Goal: Information Seeking & Learning: Learn about a topic

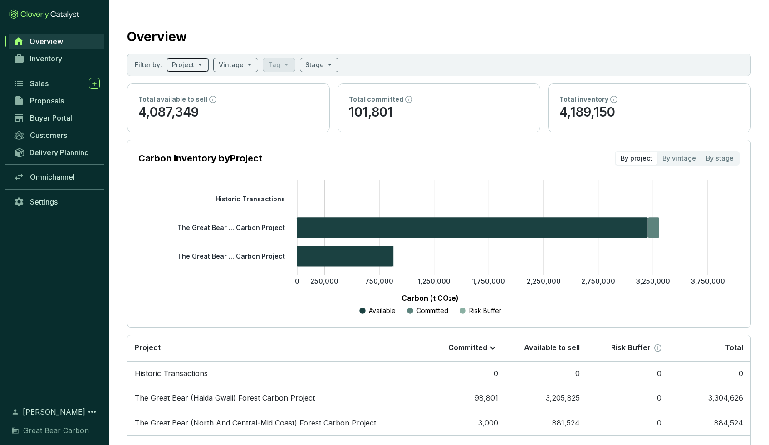
click at [198, 64] on span at bounding box center [187, 65] width 31 height 14
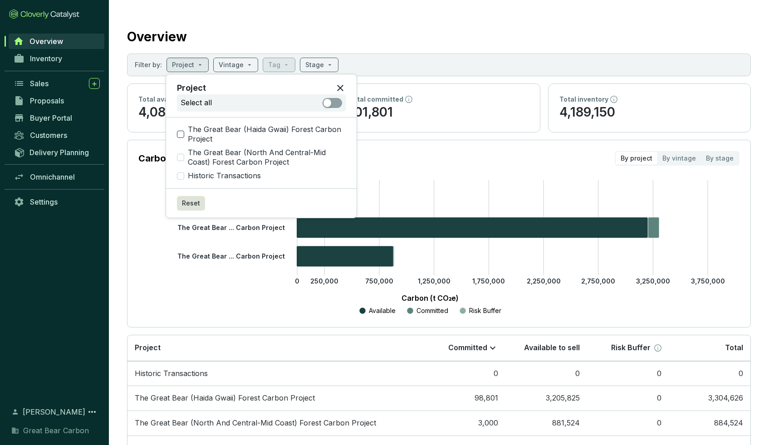
click at [182, 134] on input "The Great Bear (Haida Gwaii) Forest Carbon Project" at bounding box center [180, 134] width 7 height 7
checkbox input "true"
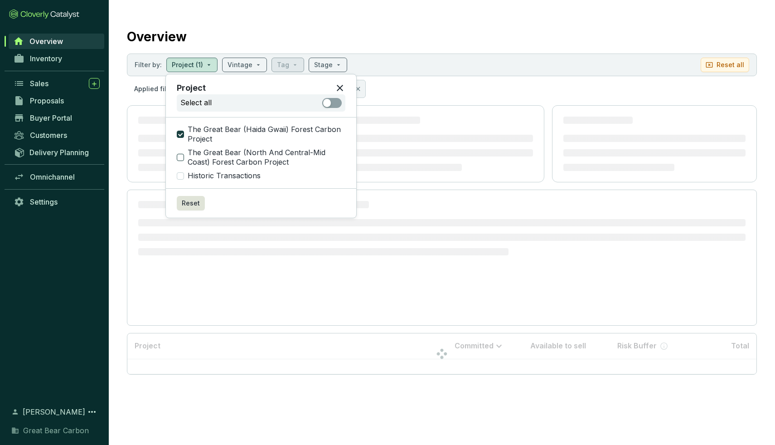
click at [181, 156] on input "The Great Bear (North And Central-Mid Coast) Forest Carbon Project" at bounding box center [180, 157] width 7 height 7
checkbox input "true"
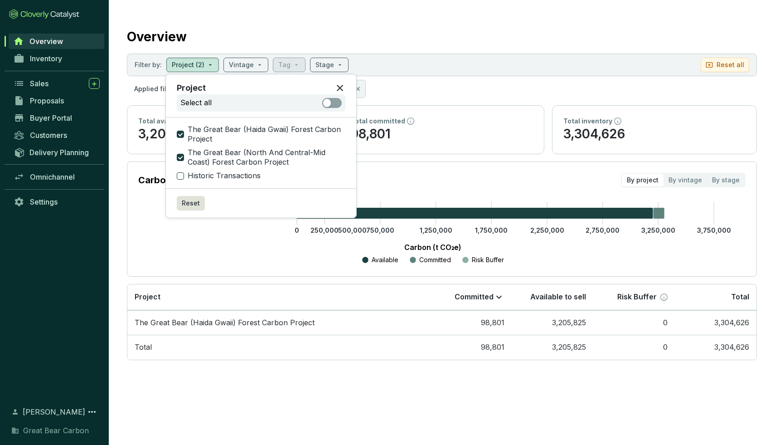
click at [180, 176] on input "Historic Transactions" at bounding box center [180, 175] width 7 height 7
checkbox input "true"
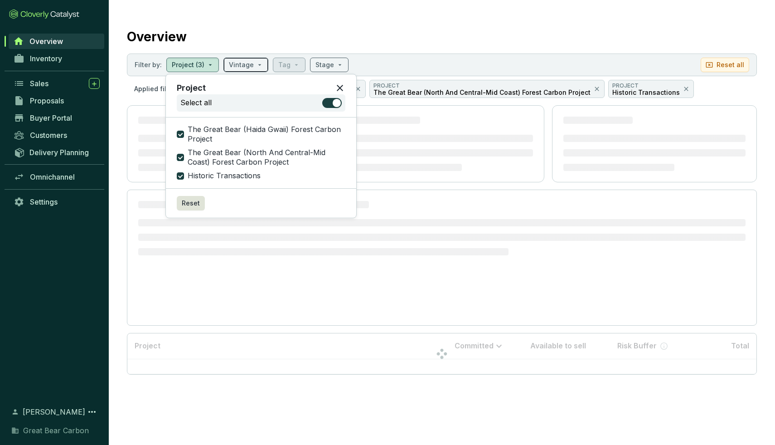
click at [249, 65] on input "search" at bounding box center [241, 65] width 25 height 14
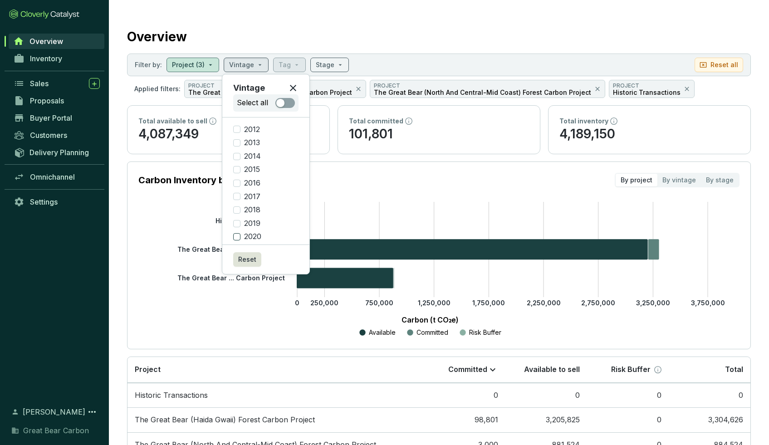
click at [236, 236] on input "2020" at bounding box center [236, 236] width 7 height 7
checkbox input "true"
click at [237, 224] on input "2019" at bounding box center [236, 223] width 7 height 7
checkbox input "true"
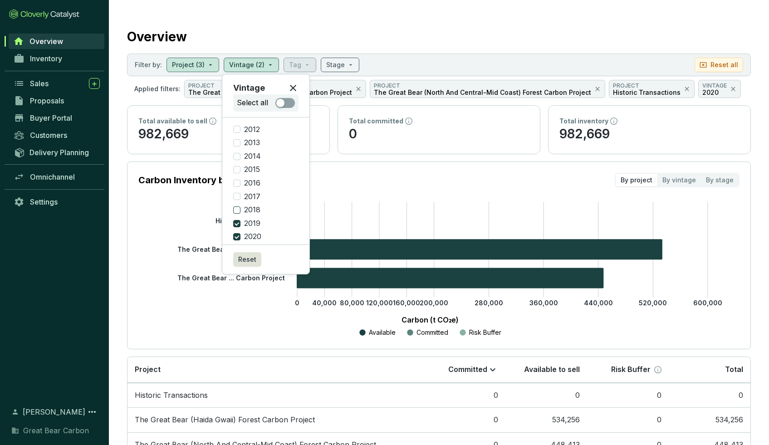
click at [238, 209] on input "2018" at bounding box center [236, 209] width 7 height 7
checkbox input "true"
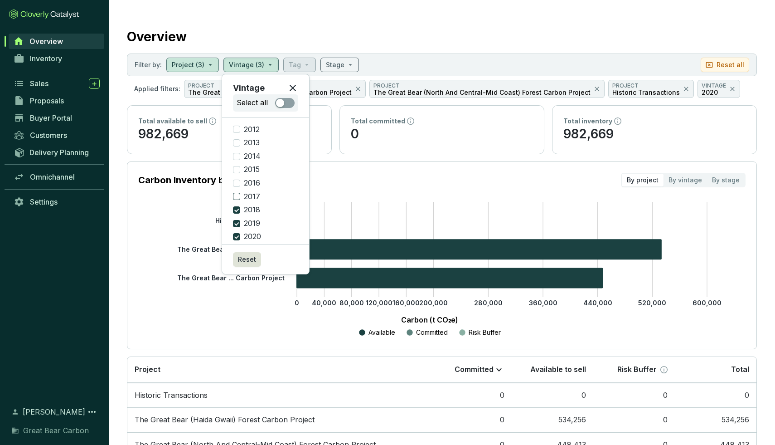
click at [239, 195] on input "2017" at bounding box center [236, 196] width 7 height 7
checkbox input "true"
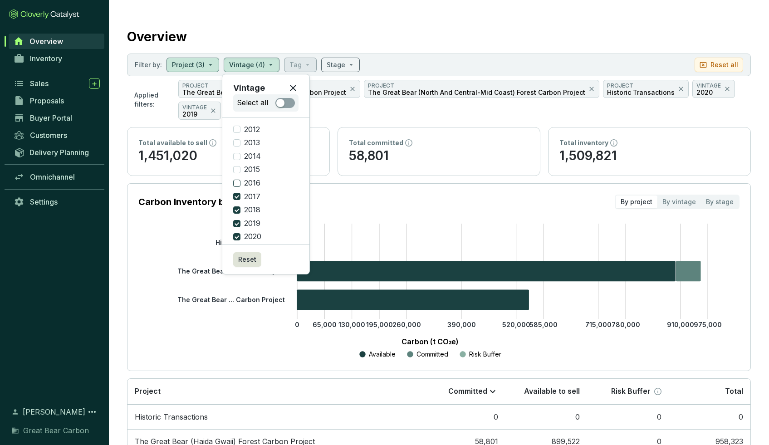
click at [238, 181] on input "2016" at bounding box center [236, 183] width 7 height 7
checkbox input "true"
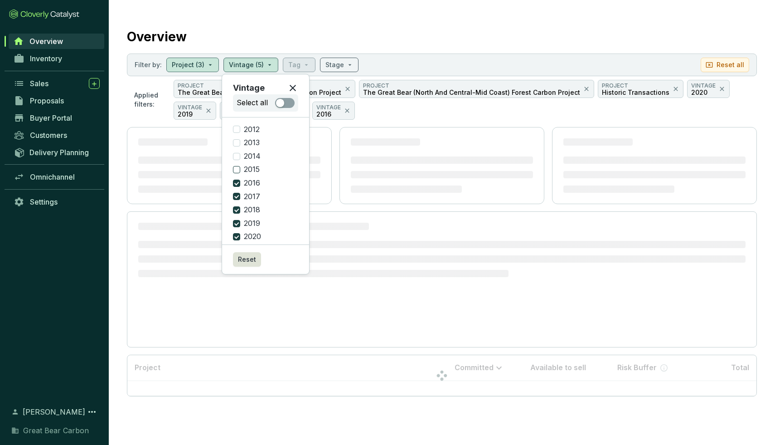
click at [238, 171] on input "2015" at bounding box center [236, 169] width 7 height 7
checkbox input "true"
click at [237, 156] on input "2014" at bounding box center [236, 156] width 7 height 7
checkbox input "true"
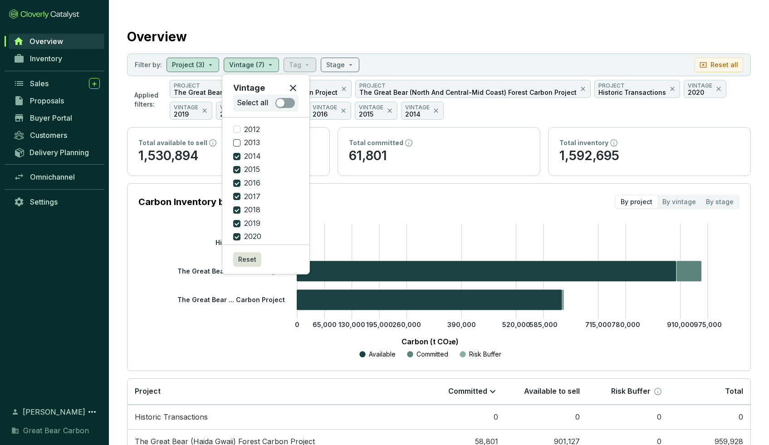
click at [237, 139] on input "2013" at bounding box center [236, 142] width 7 height 7
checkbox input "true"
click at [210, 345] on p "Carbon (t CO₂e)" at bounding box center [430, 341] width 556 height 11
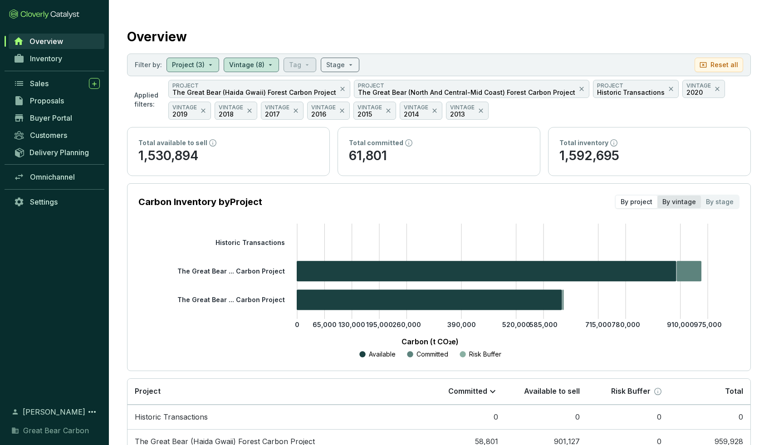
click at [672, 202] on div "By vintage" at bounding box center [679, 201] width 44 height 13
click at [657, 195] on input "By vintage" at bounding box center [657, 195] width 0 height 0
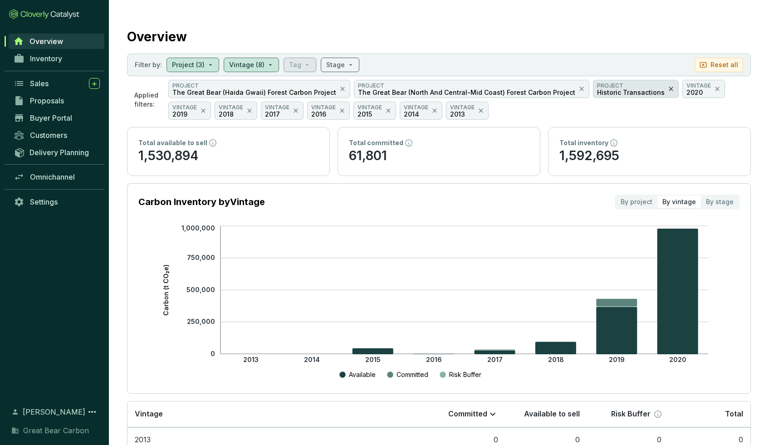
click at [668, 89] on icon at bounding box center [670, 89] width 4 height 4
